Goal: Information Seeking & Learning: Understand process/instructions

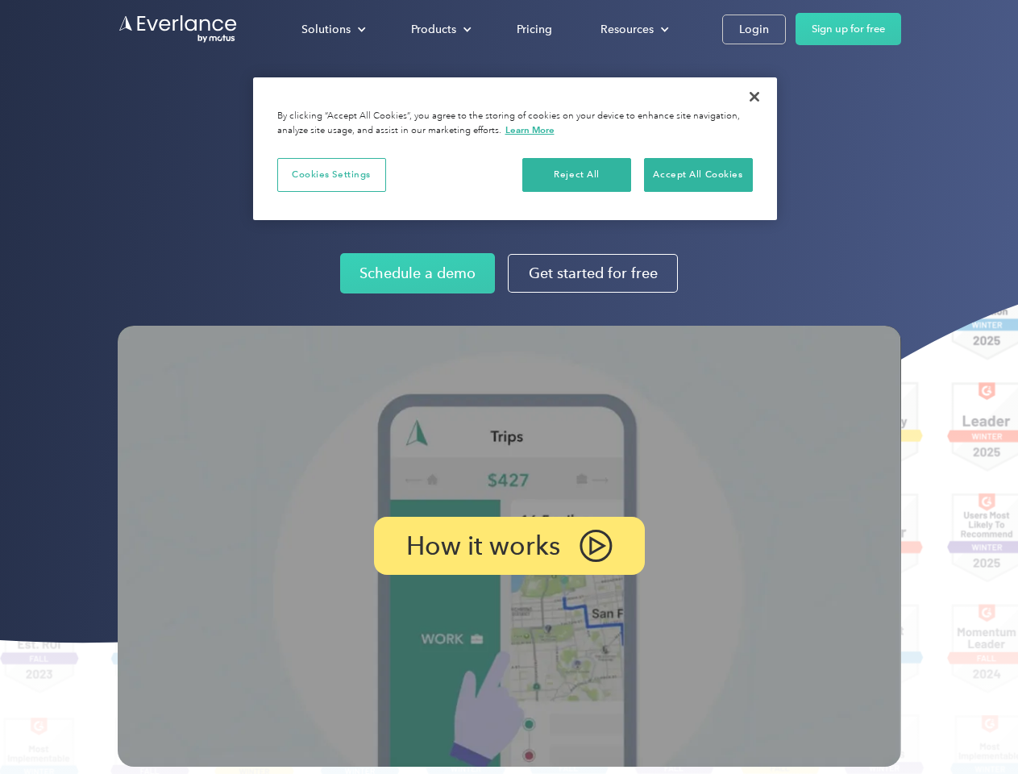
click at [509, 387] on img at bounding box center [510, 546] width 784 height 441
click at [333, 29] on div "Solutions" at bounding box center [326, 29] width 49 height 20
click at [439, 29] on div "Products" at bounding box center [433, 29] width 45 height 20
click at [633, 29] on div "Resources" at bounding box center [627, 29] width 53 height 20
click at [509, 546] on p "How it works" at bounding box center [483, 545] width 154 height 19
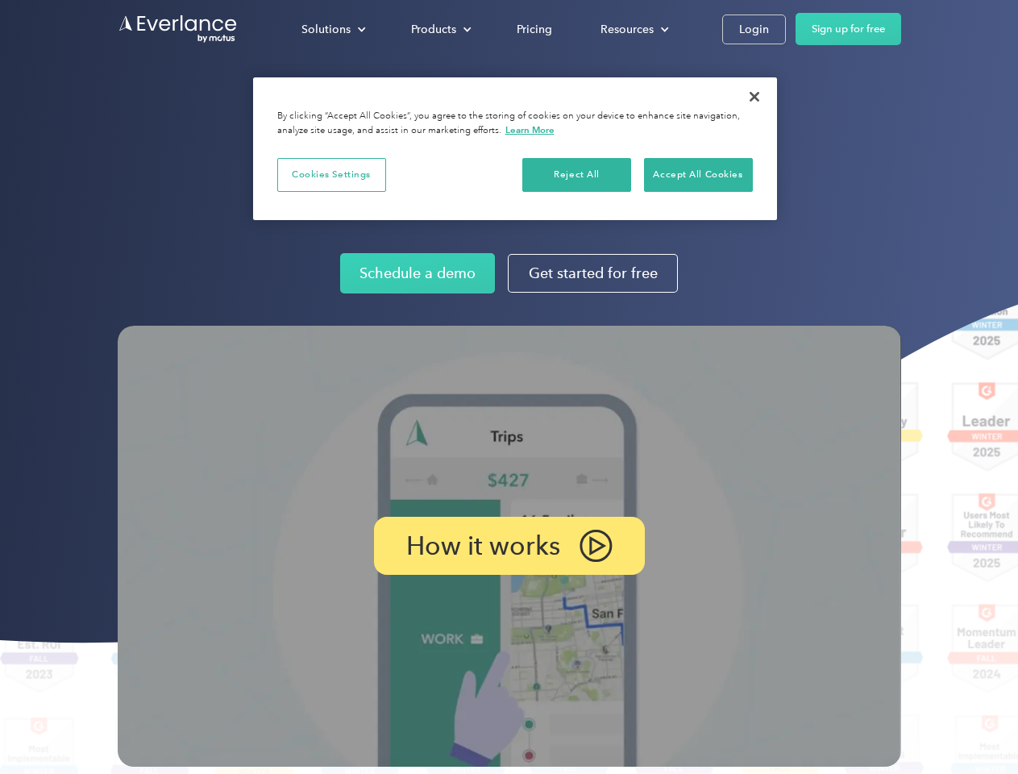
click at [331, 174] on button "Cookies Settings" at bounding box center [331, 175] width 109 height 34
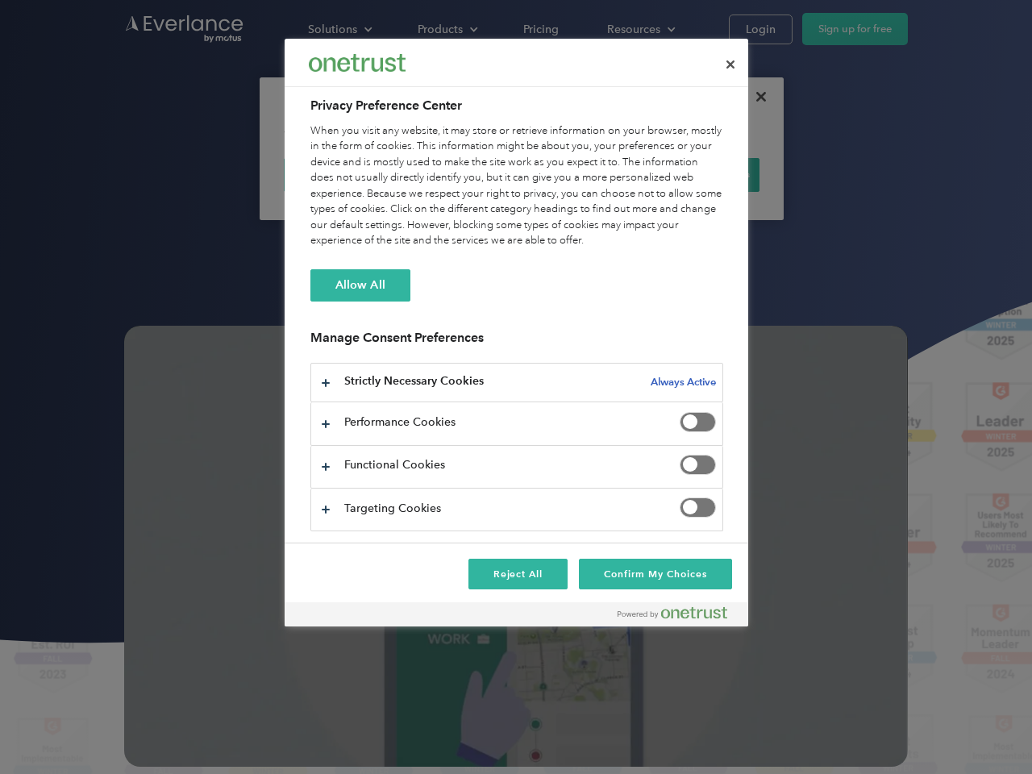
click at [577, 174] on div "When you visit any website, it may store or retrieve information on your browse…" at bounding box center [516, 186] width 413 height 126
click at [698, 174] on div "When you visit any website, it may store or retrieve information on your browse…" at bounding box center [516, 186] width 413 height 126
click at [755, 97] on div at bounding box center [516, 387] width 1032 height 774
